Goal: Task Accomplishment & Management: Manage account settings

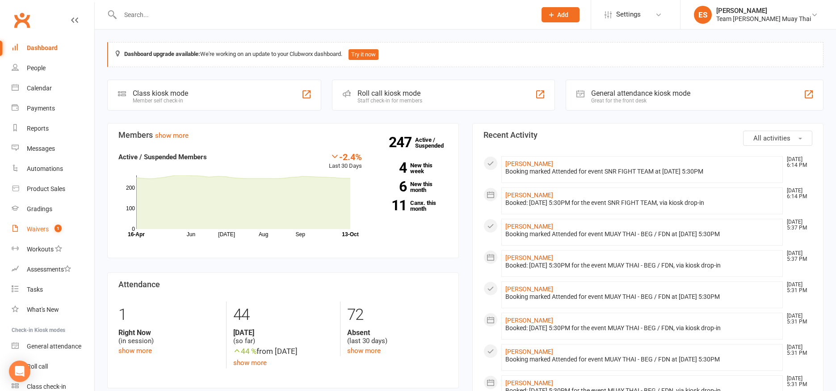
click at [42, 233] on link "Waivers 1" at bounding box center [53, 229] width 83 height 20
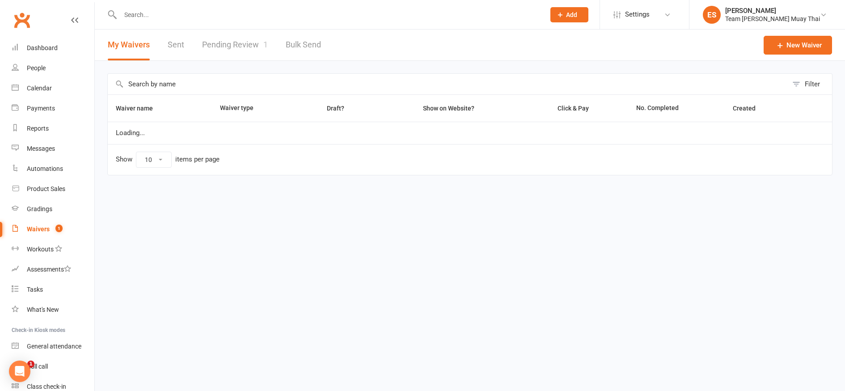
click at [227, 42] on link "Pending Review 1" at bounding box center [235, 44] width 66 height 31
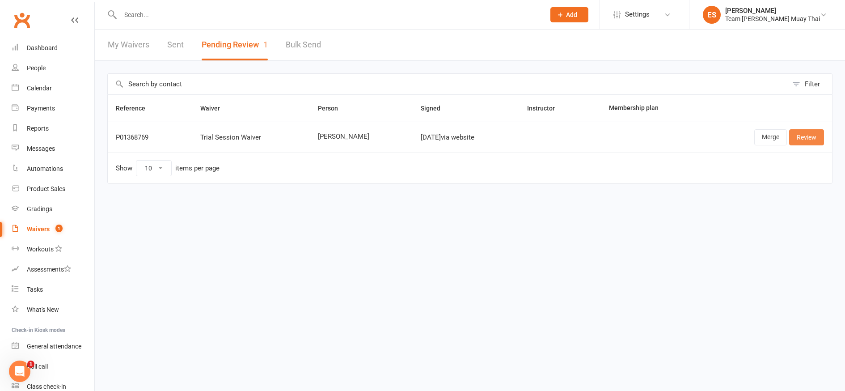
click at [808, 143] on link "Review" at bounding box center [806, 137] width 35 height 16
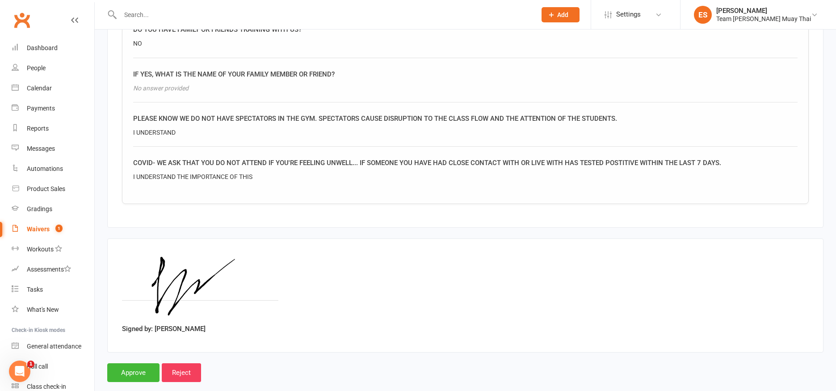
scroll to position [983, 0]
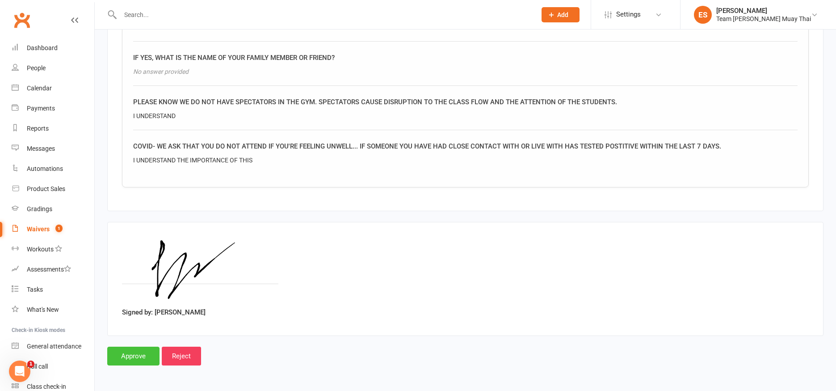
click at [137, 358] on input "Approve" at bounding box center [133, 355] width 52 height 19
